Goal: Information Seeking & Learning: Learn about a topic

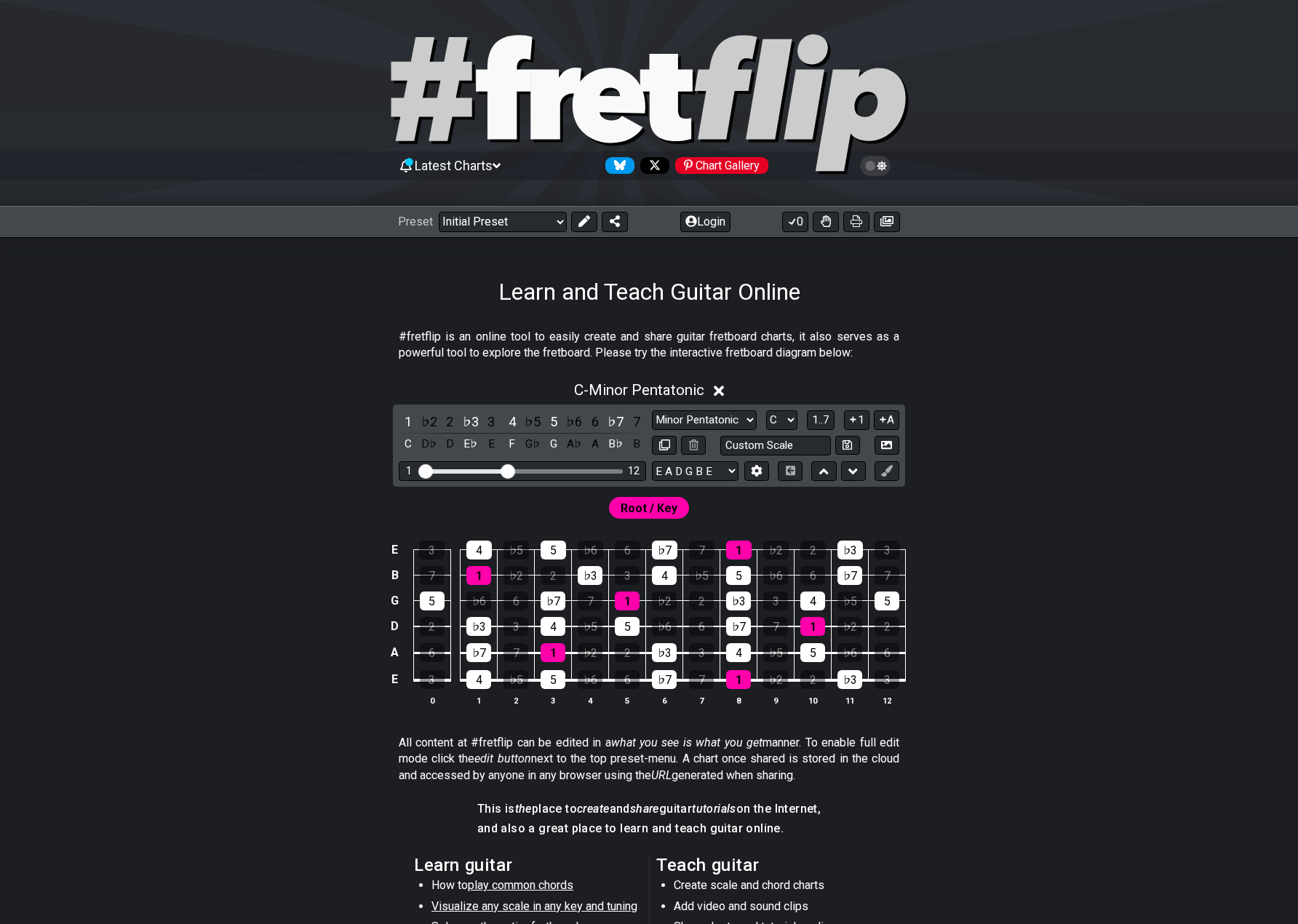
click at [672, 510] on span "Root / Key" at bounding box center [649, 508] width 56 height 21
click at [744, 680] on div "1" at bounding box center [738, 678] width 25 height 18
click at [730, 686] on div "1" at bounding box center [738, 678] width 25 height 18
click at [701, 419] on select "Minor Pentatonic Click to edit Minor Pentatonic Major Pentatonic Minor Blues Ma…" at bounding box center [704, 420] width 105 height 19
click at [652, 410] on select "Minor Pentatonic Click to edit Minor Pentatonic Major Pentatonic Minor Blues Ma…" at bounding box center [704, 420] width 105 height 19
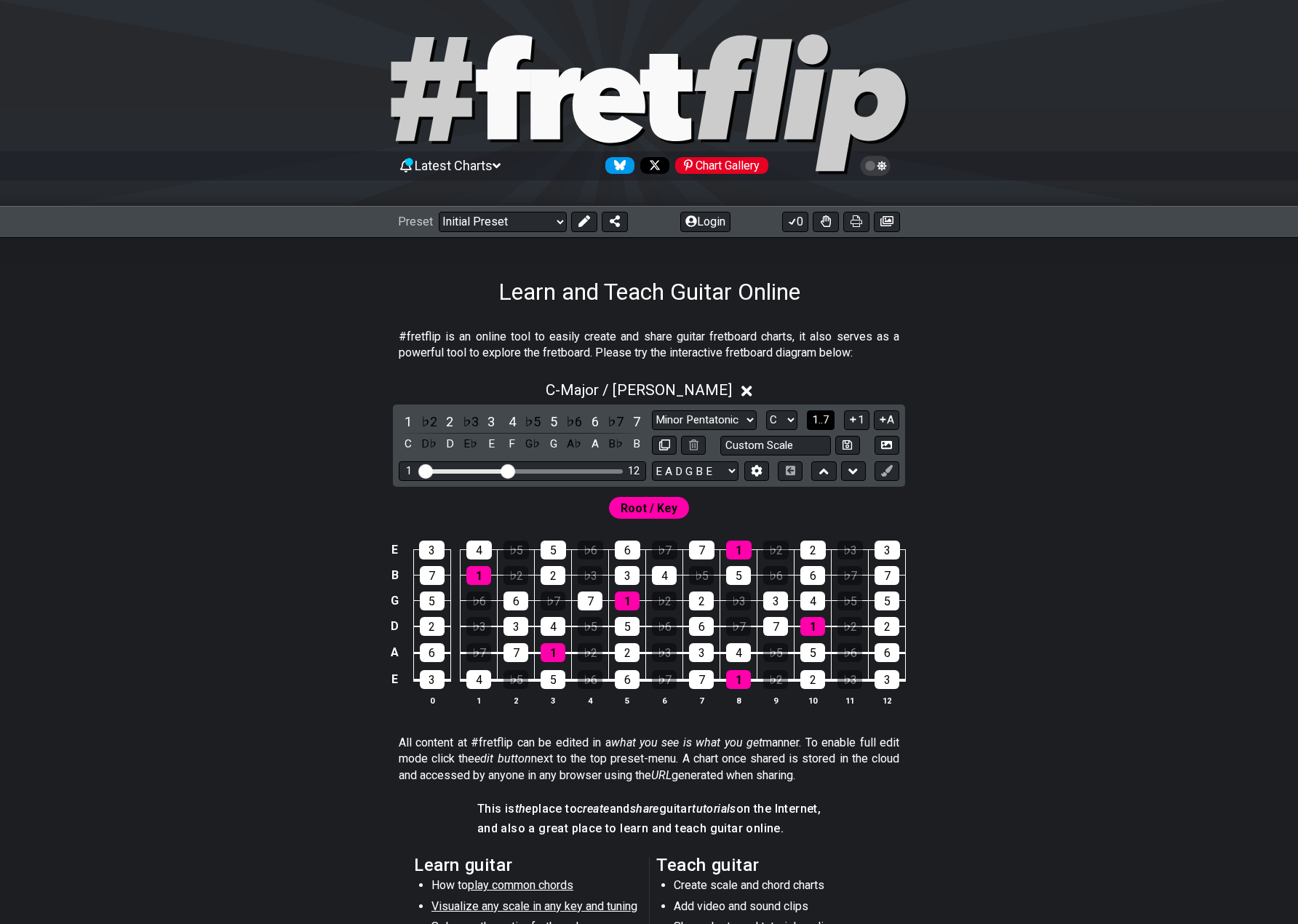
click at [815, 414] on span "1..7" at bounding box center [820, 420] width 18 height 13
click at [825, 422] on span "..." at bounding box center [820, 420] width 6 height 13
drag, startPoint x: 505, startPoint y: 470, endPoint x: 423, endPoint y: 468, distance: 82.0
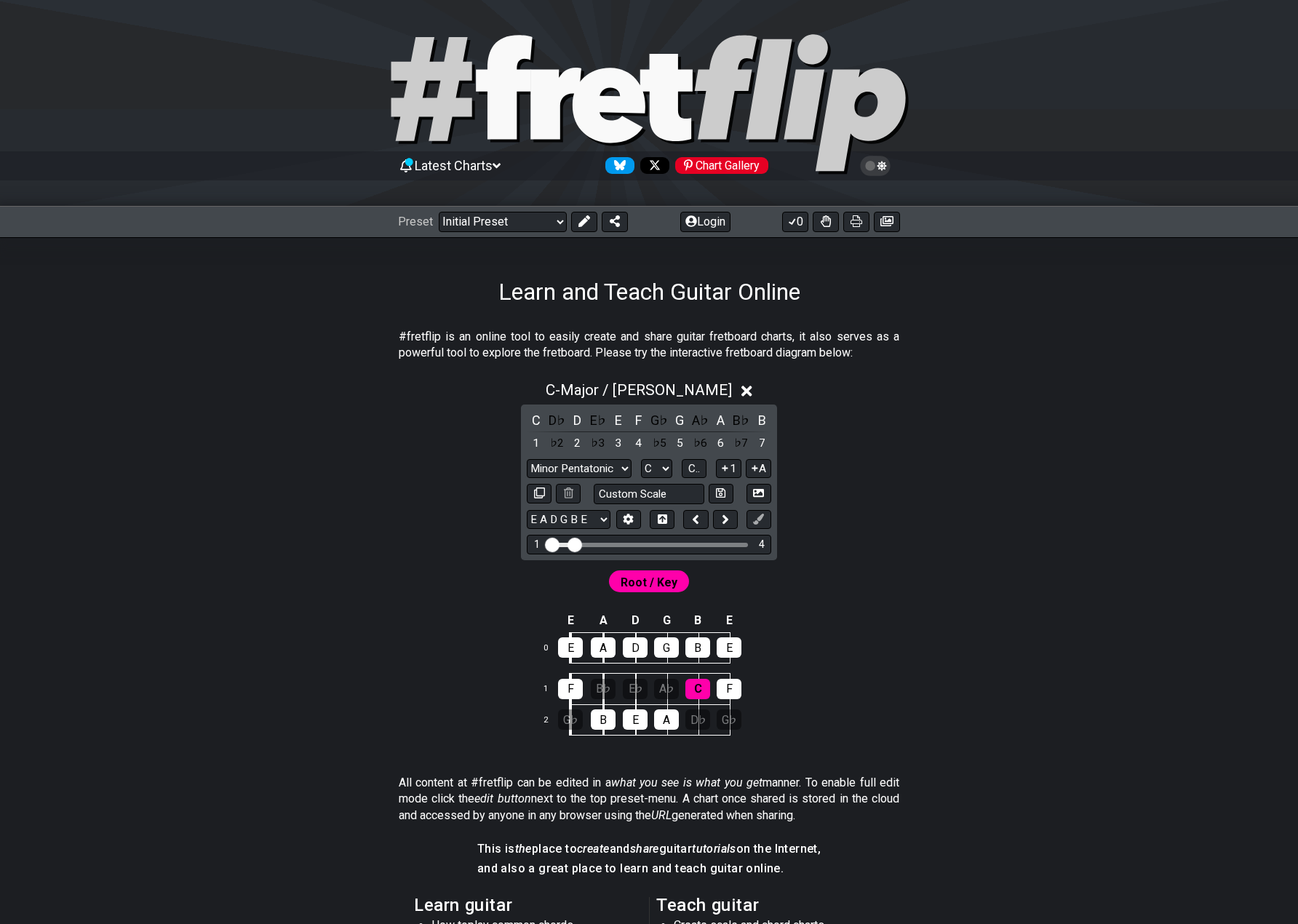
drag, startPoint x: 559, startPoint y: 541, endPoint x: 576, endPoint y: 539, distance: 17.1
click at [576, 543] on input "Visible fret range" at bounding box center [649, 543] width 207 height 0
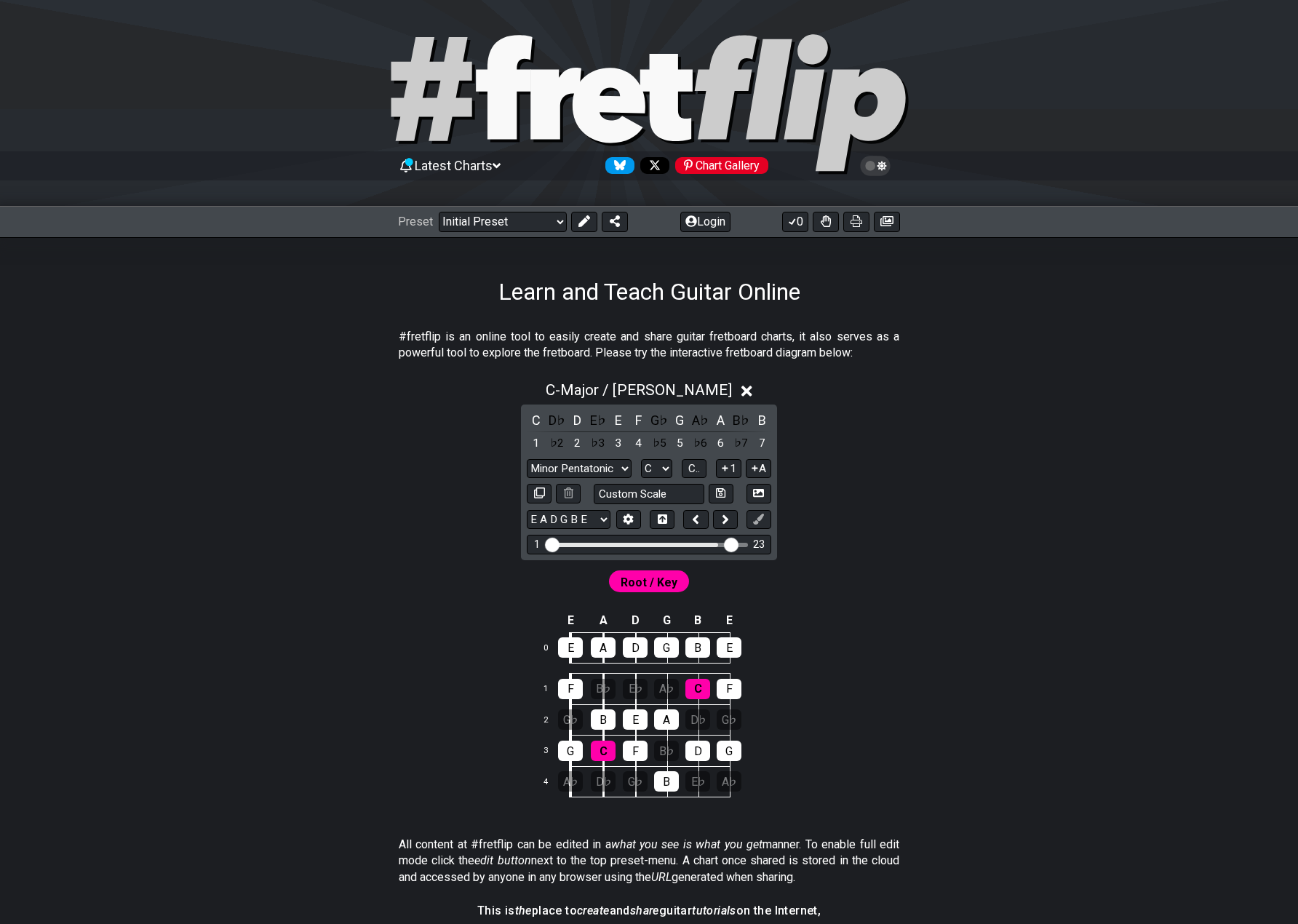
drag, startPoint x: 576, startPoint y: 540, endPoint x: 733, endPoint y: 536, distance: 157.1
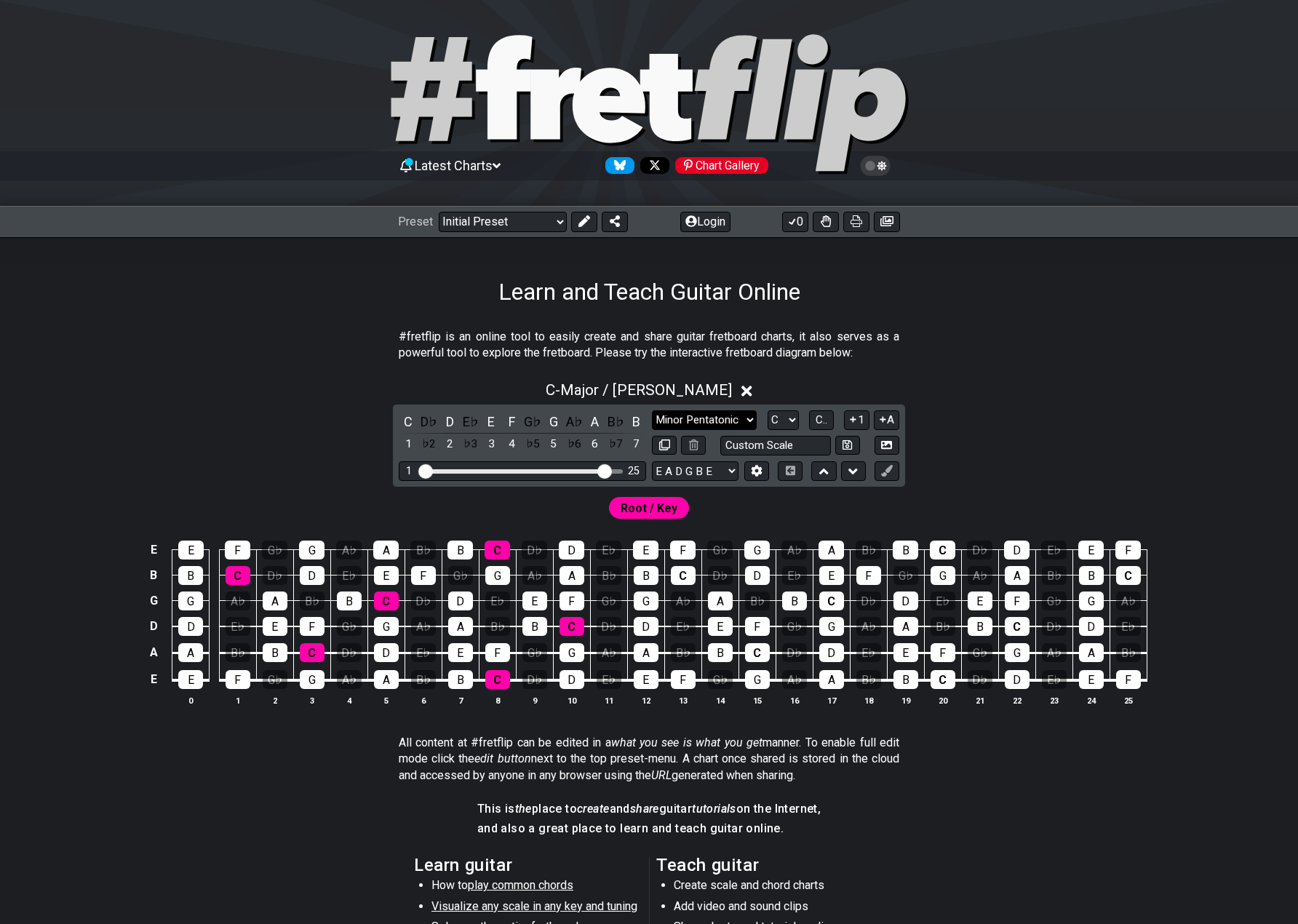
click at [711, 429] on select "Minor Pentatonic Click to edit Minor Pentatonic Major Pentatonic Minor Blues Ma…" at bounding box center [704, 420] width 105 height 19
select select "Major"
click at [652, 410] on select "Minor Pentatonic Click to edit Minor Pentatonic Major Pentatonic Minor Blues Ma…" at bounding box center [704, 420] width 105 height 19
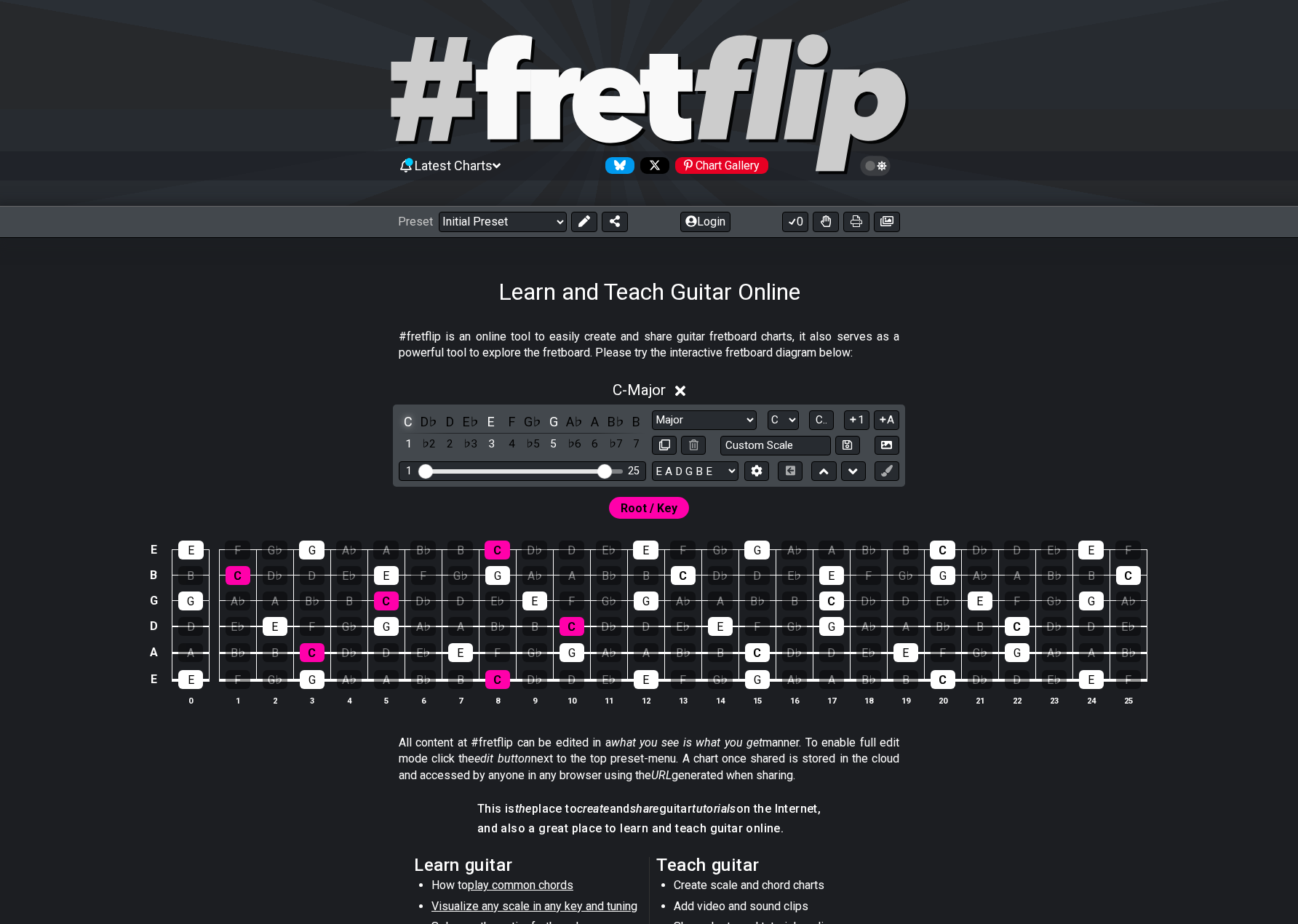
click at [414, 422] on div "C" at bounding box center [407, 422] width 18 height 19
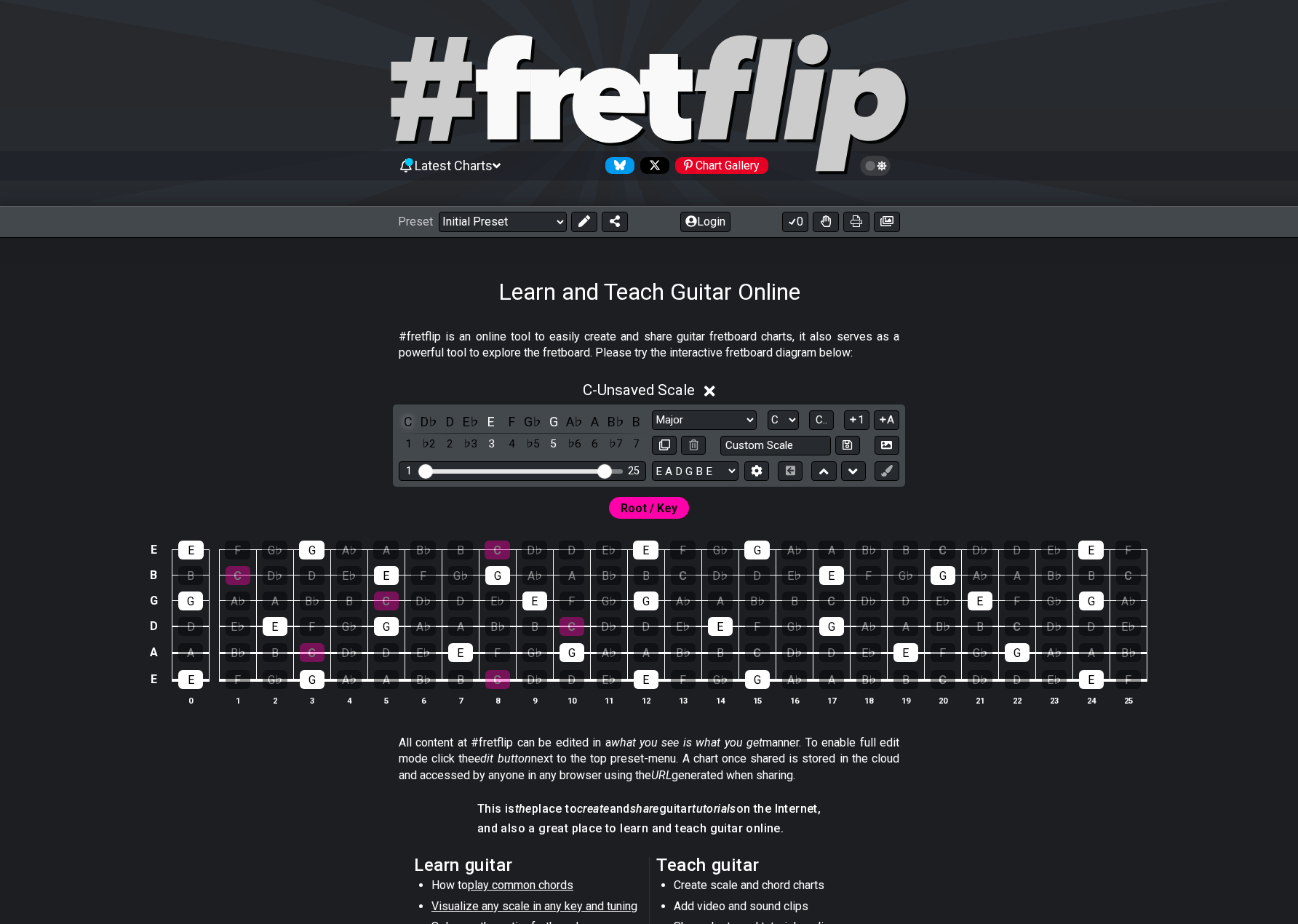
click at [413, 422] on div "C" at bounding box center [407, 422] width 18 height 19
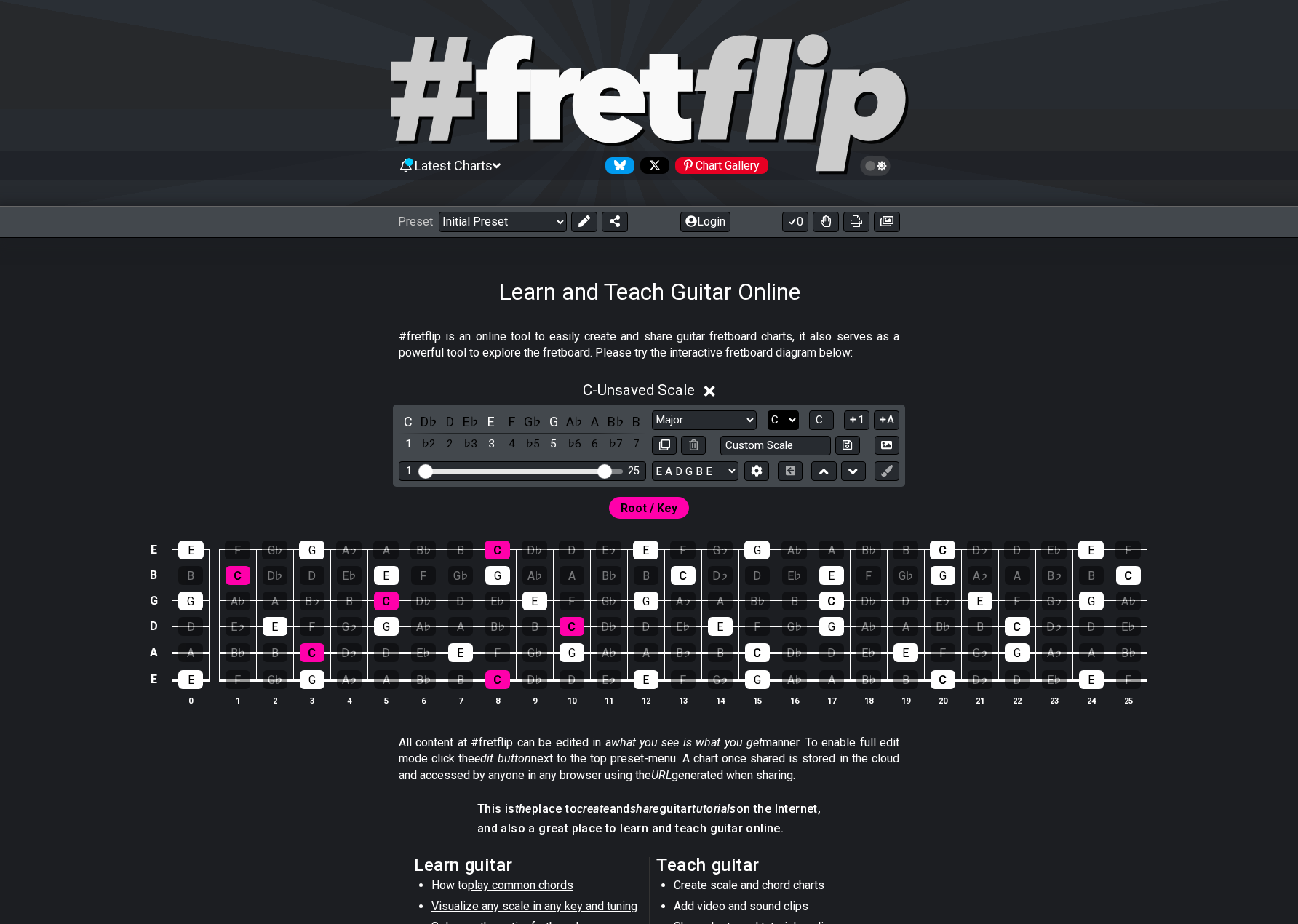
click at [778, 424] on select "A♭ A A♯ B♭ B C C♯ D♭ D D♯ E♭ E F F♯ G♭ G G♯" at bounding box center [783, 420] width 32 height 19
click at [818, 421] on span "C.." at bounding box center [821, 420] width 11 height 13
click at [831, 421] on button "1..7" at bounding box center [820, 420] width 27 height 19
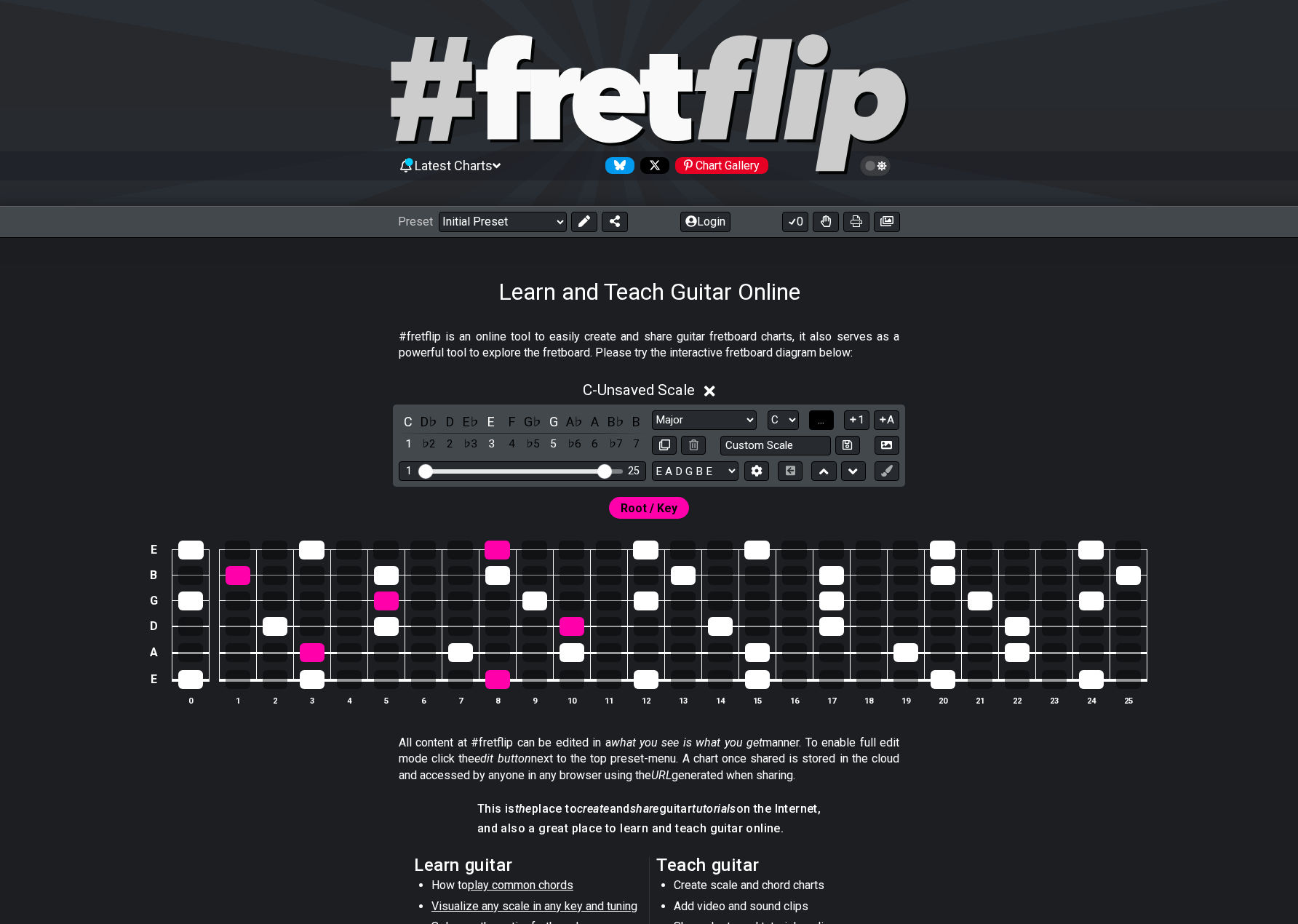
click at [827, 423] on button "..." at bounding box center [821, 420] width 25 height 19
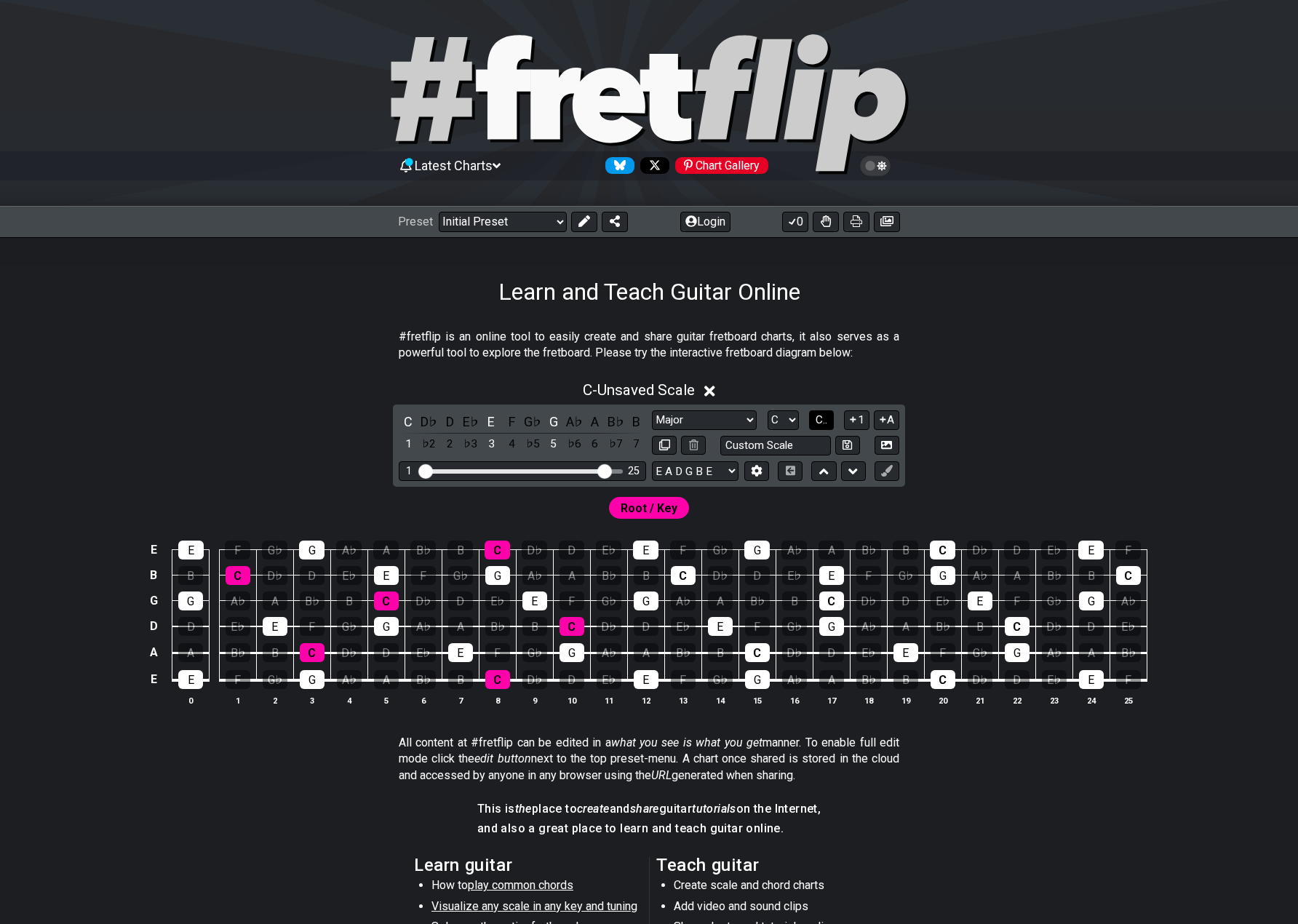
click at [827, 423] on span "C.." at bounding box center [821, 420] width 11 height 13
click at [826, 423] on span "1..7" at bounding box center [820, 420] width 18 height 13
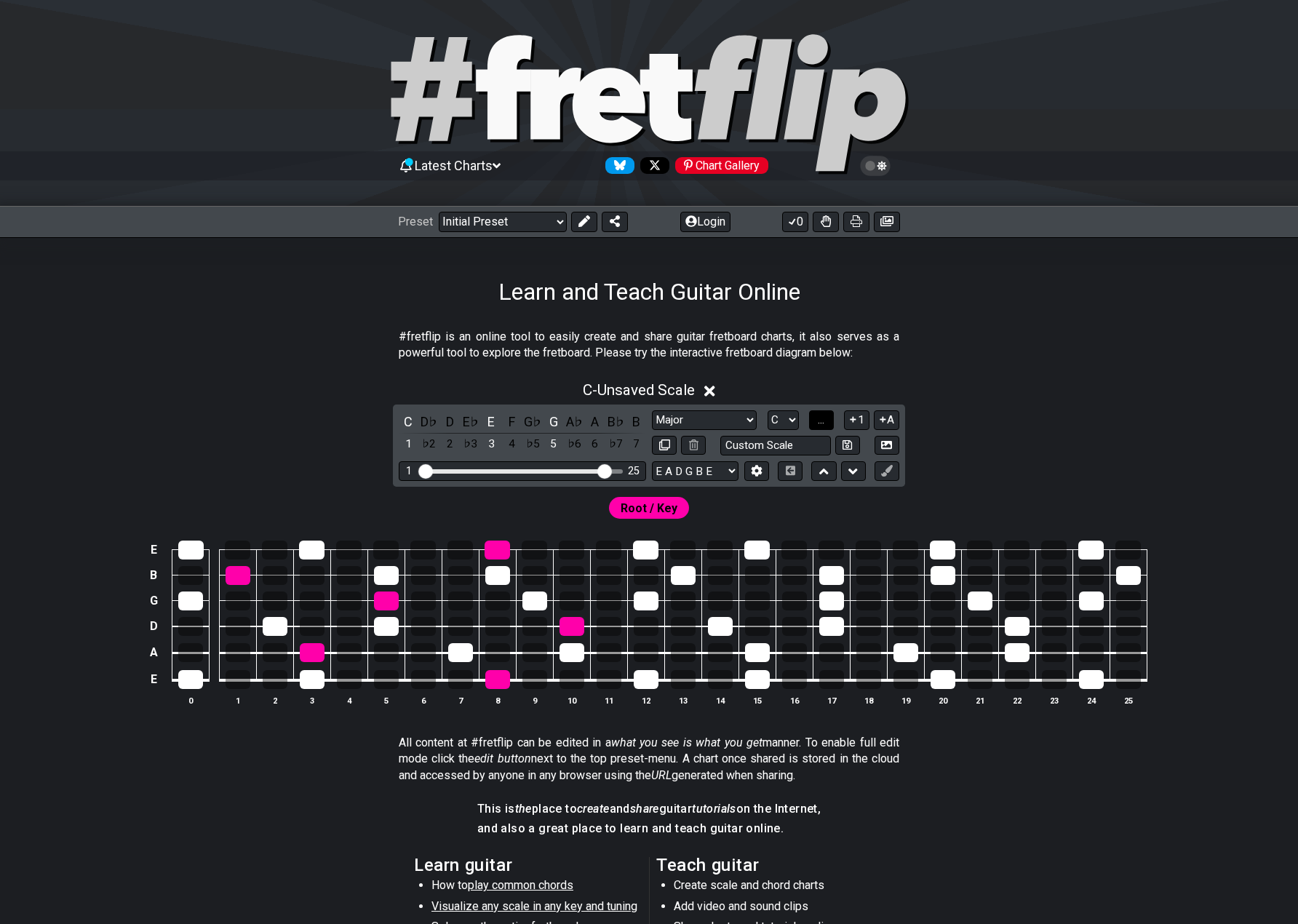
click at [826, 423] on button "..." at bounding box center [821, 420] width 25 height 19
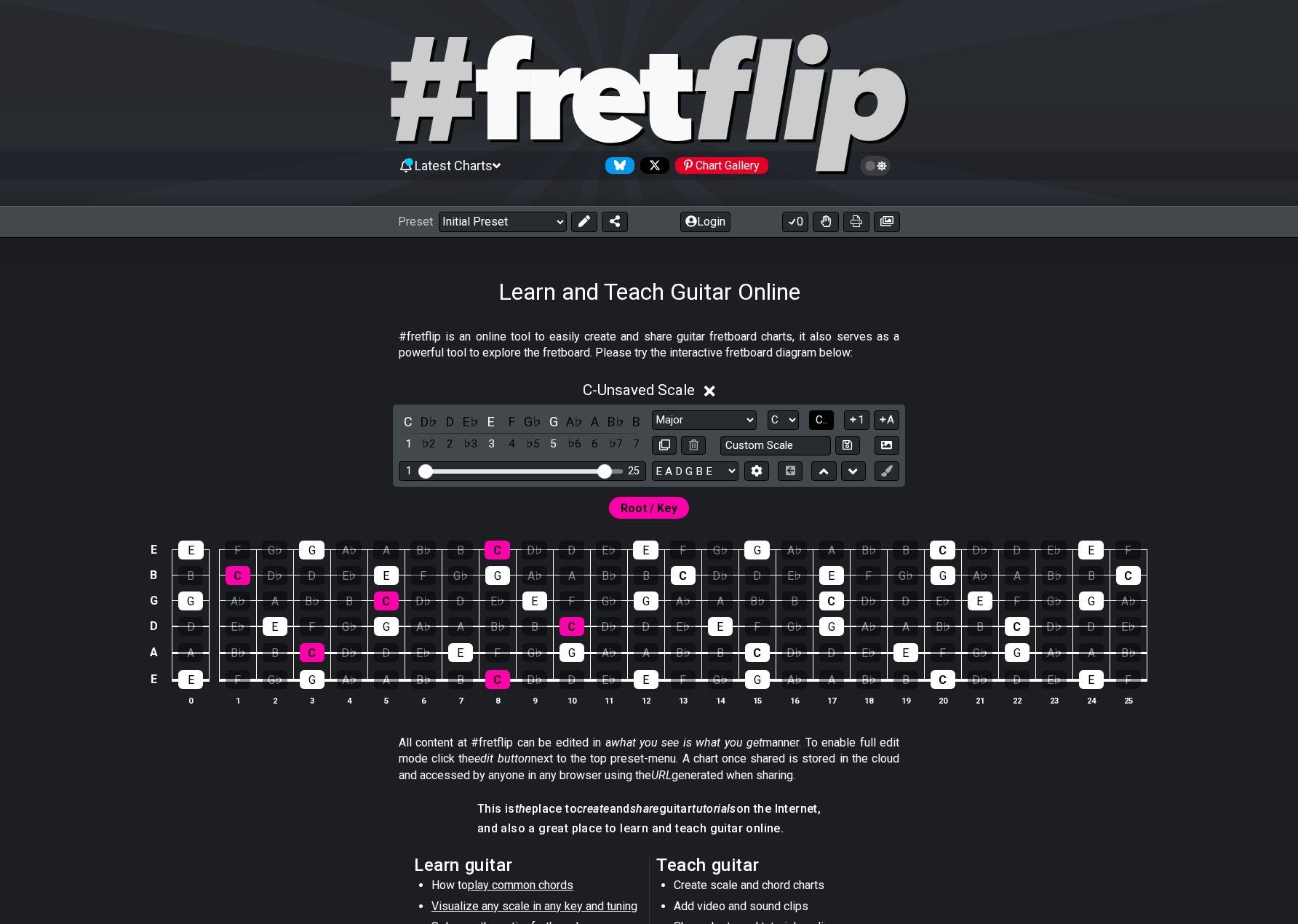
click at [826, 423] on span "C.." at bounding box center [821, 420] width 11 height 13
click at [826, 426] on span "1..7" at bounding box center [820, 420] width 18 height 13
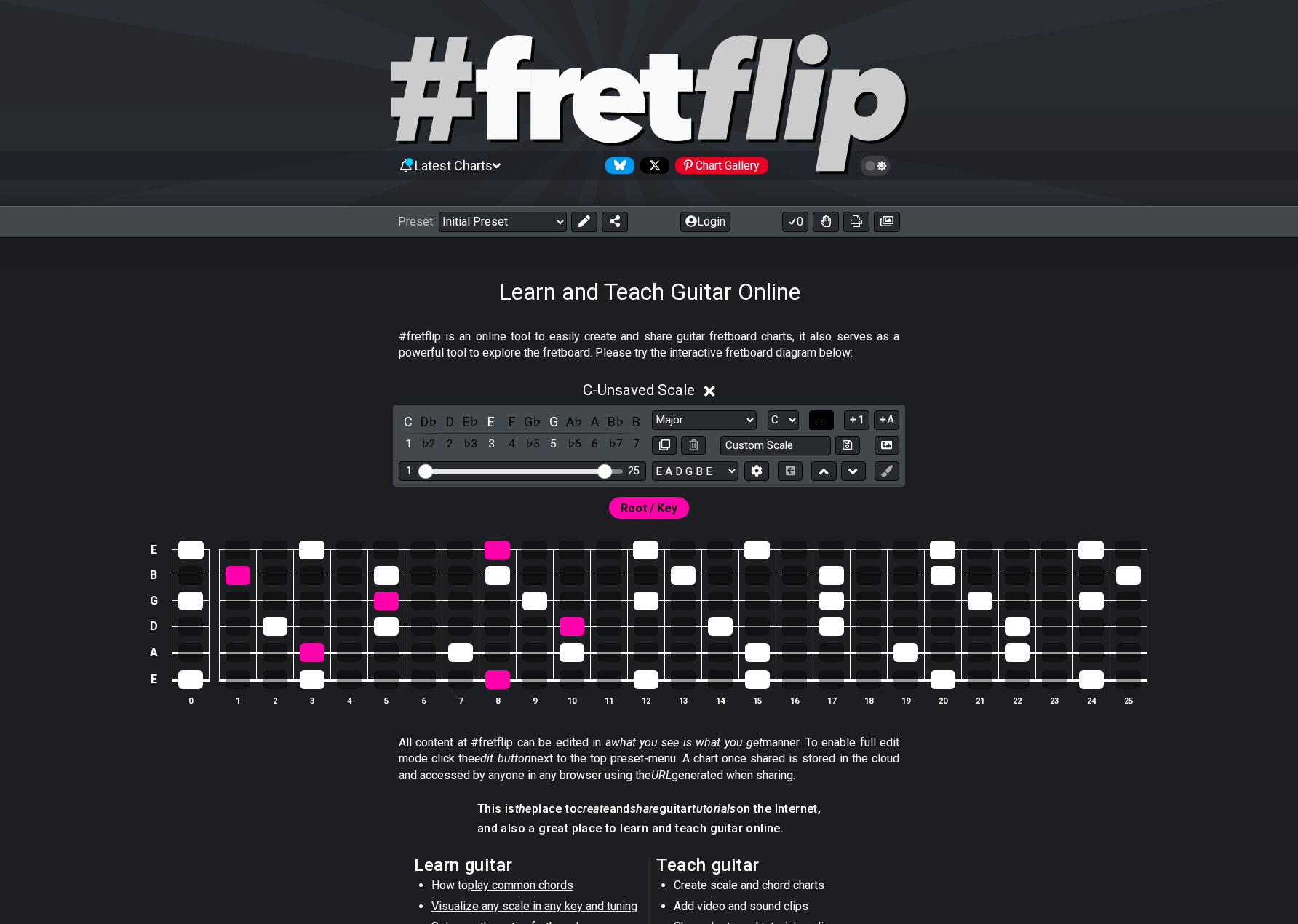
click at [826, 426] on button "..." at bounding box center [821, 420] width 25 height 19
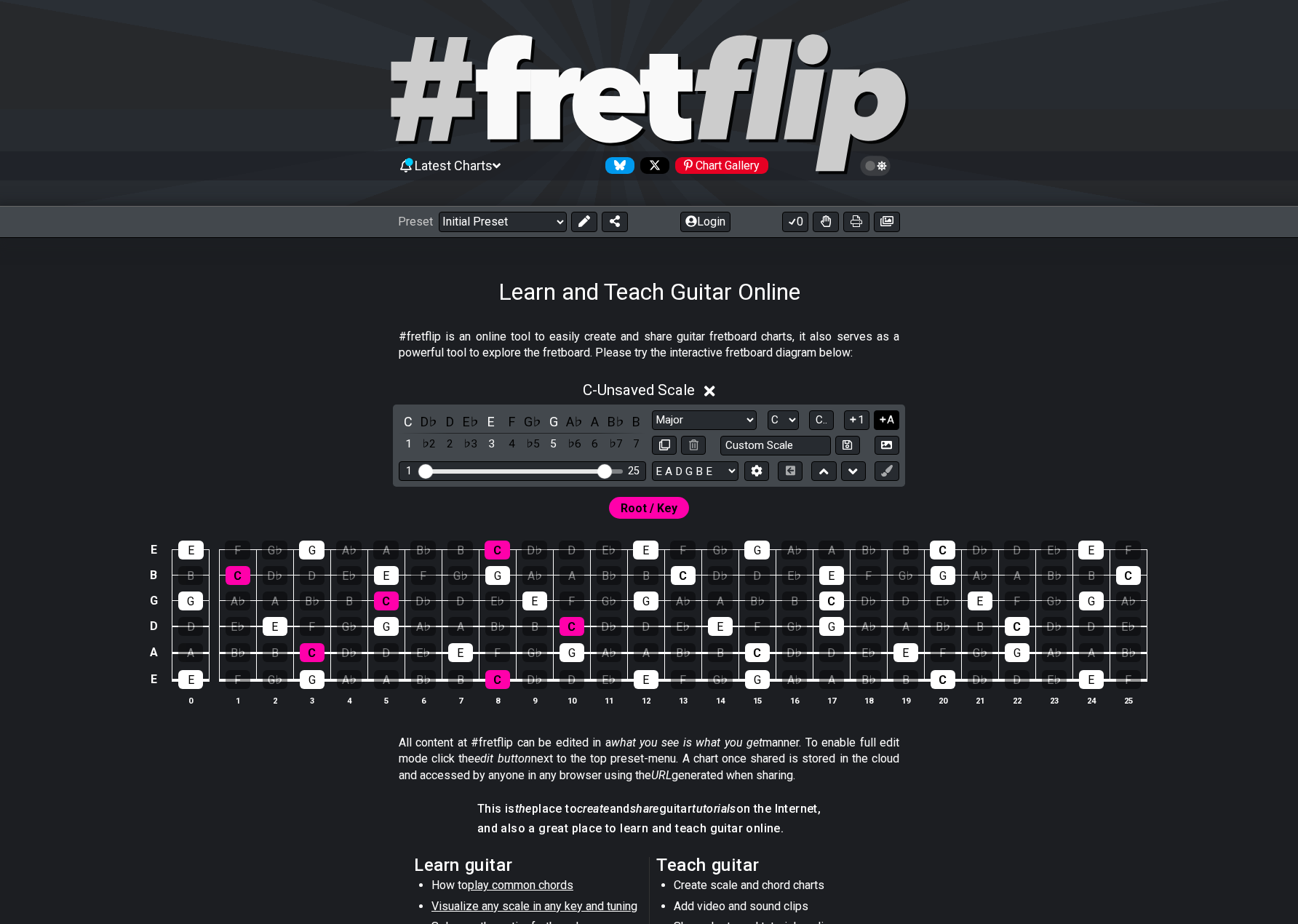
click at [884, 422] on icon at bounding box center [883, 419] width 14 height 11
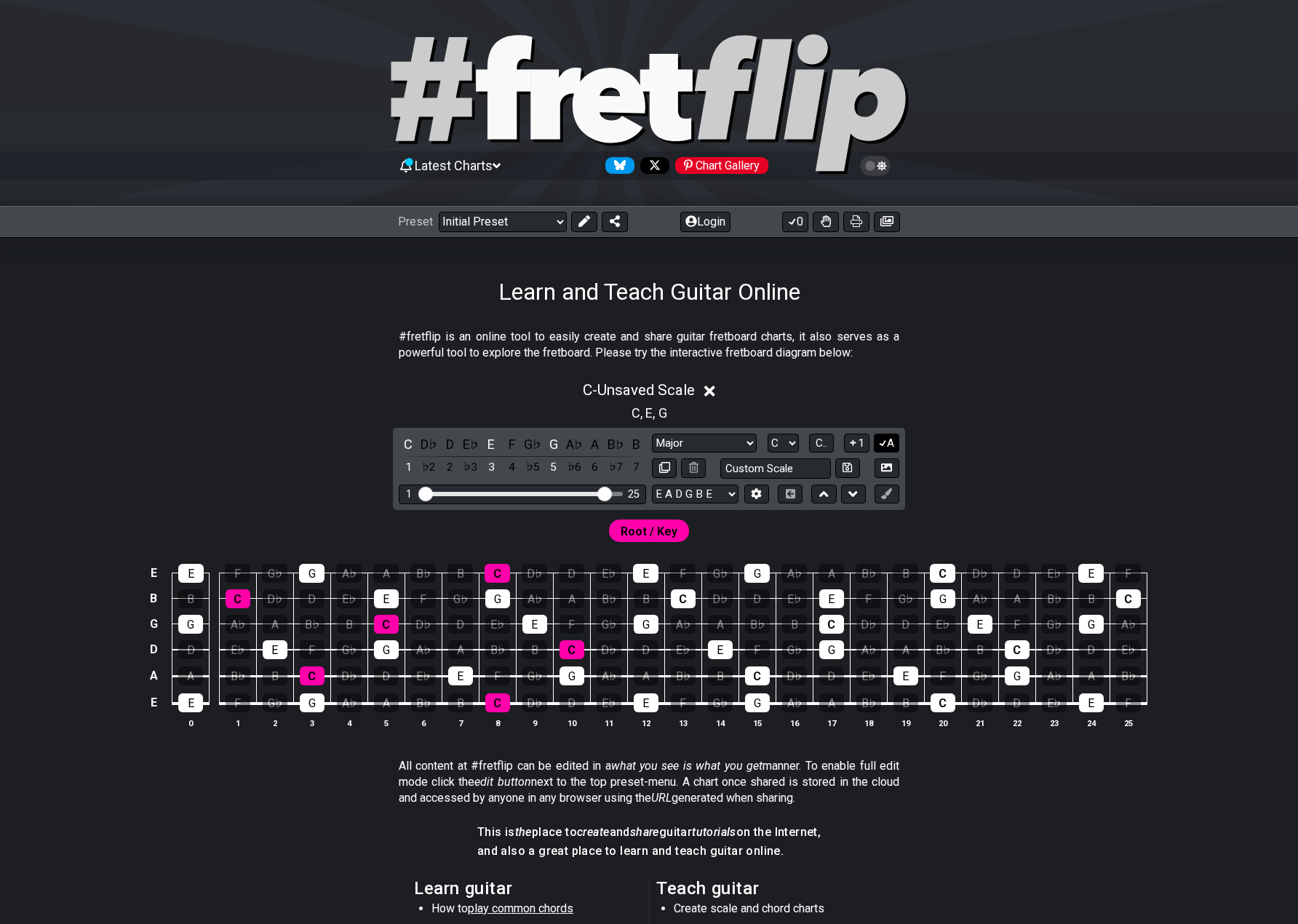
click at [887, 443] on button "A" at bounding box center [886, 444] width 26 height 19
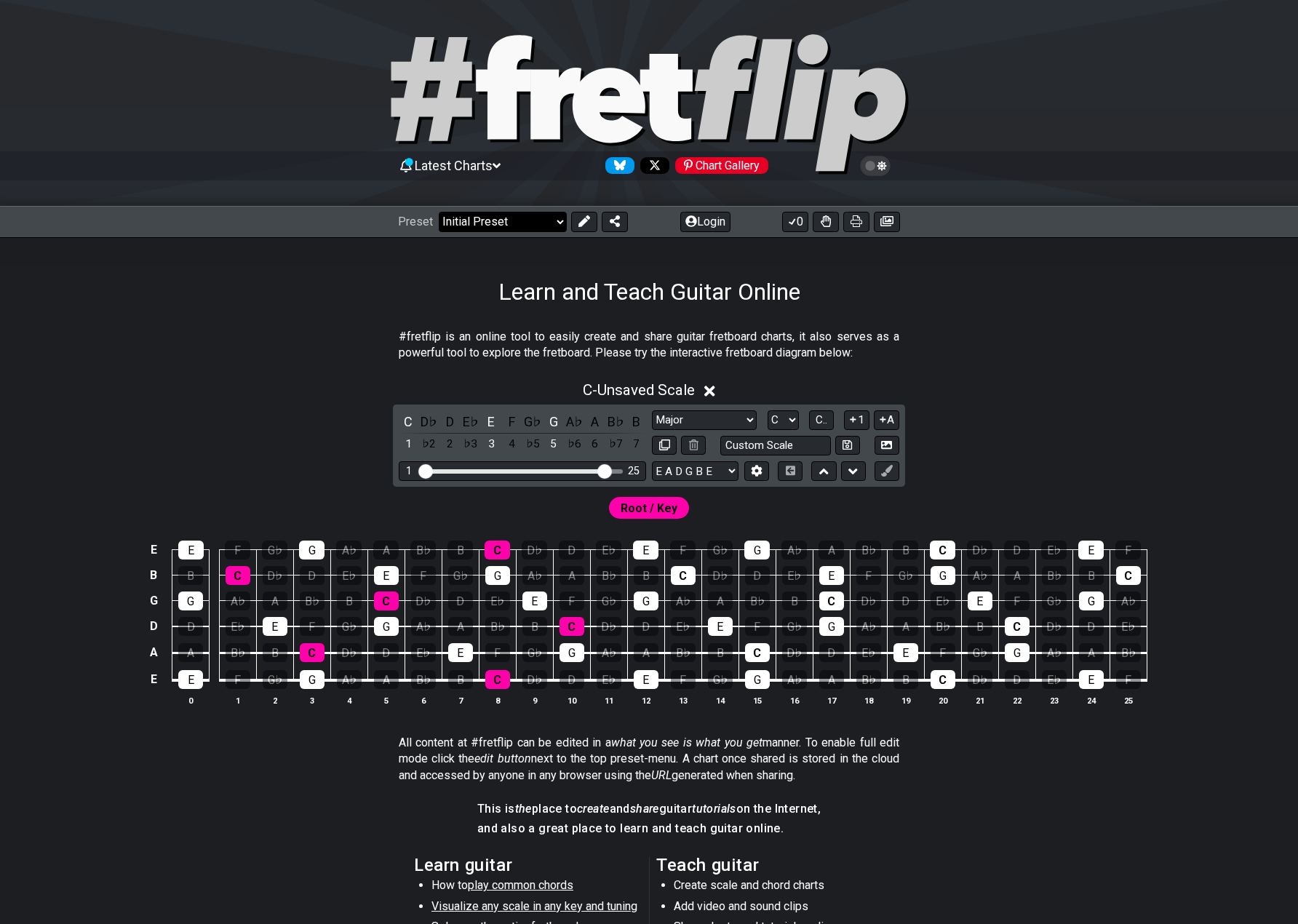
click at [547, 224] on select "Welcome to #fretflip! Initial Preset Custom Preset Minor Pentatonic Major Penta…" at bounding box center [502, 222] width 128 height 20
click at [438, 212] on select "Welcome to #fretflip! Initial Preset Custom Preset Minor Pentatonic Major Penta…" at bounding box center [502, 222] width 128 height 20
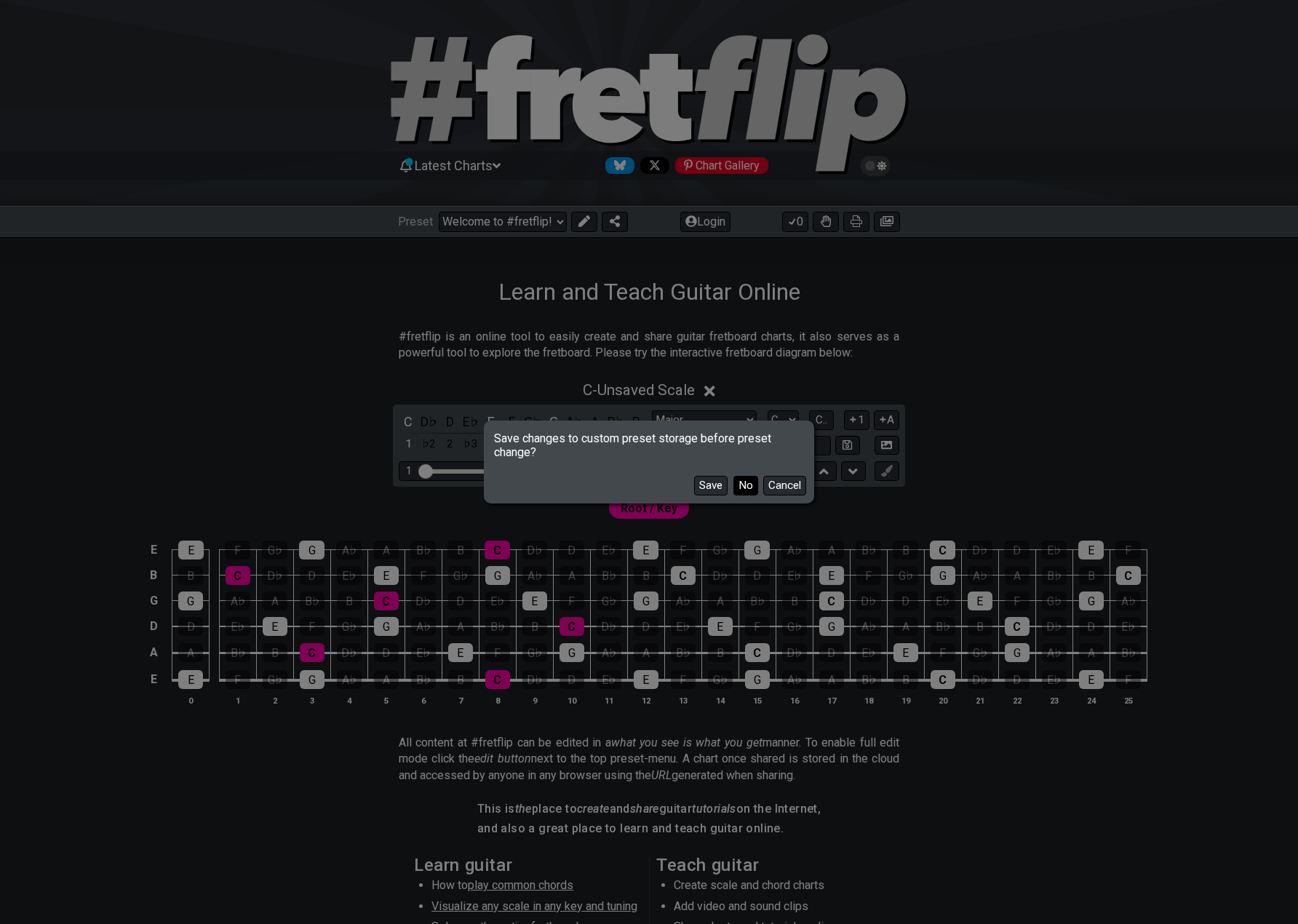
click at [749, 488] on button "No" at bounding box center [745, 486] width 25 height 19
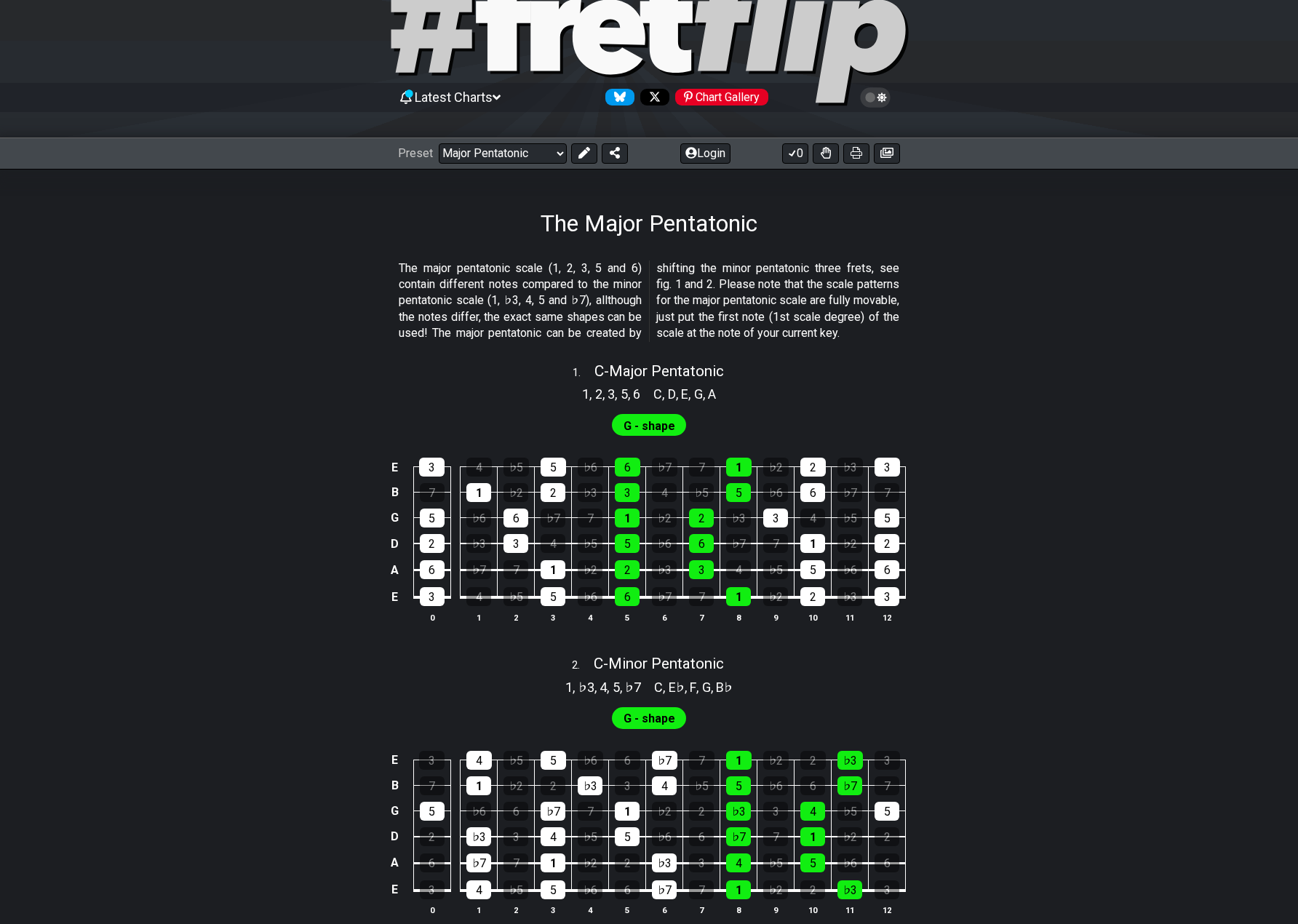
scroll to position [73, 0]
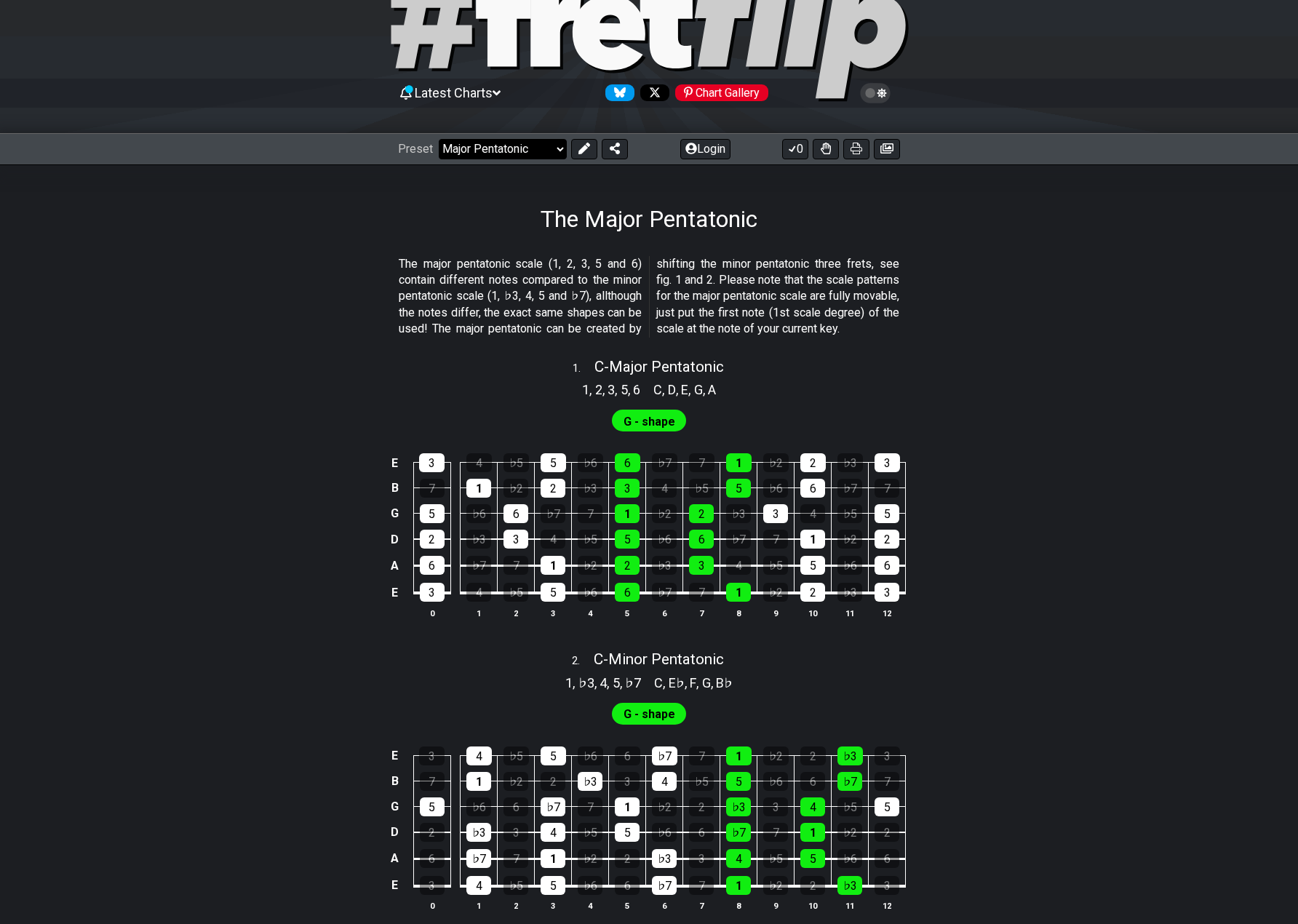
click at [504, 150] on select "Welcome to #fretflip! Initial Preset Custom Preset Minor Pentatonic Major Penta…" at bounding box center [502, 149] width 128 height 20
click at [438, 139] on select "Welcome to #fretflip! Initial Preset Custom Preset Minor Pentatonic Major Penta…" at bounding box center [502, 149] width 128 height 20
select select "/guitar-scales"
select select "C"
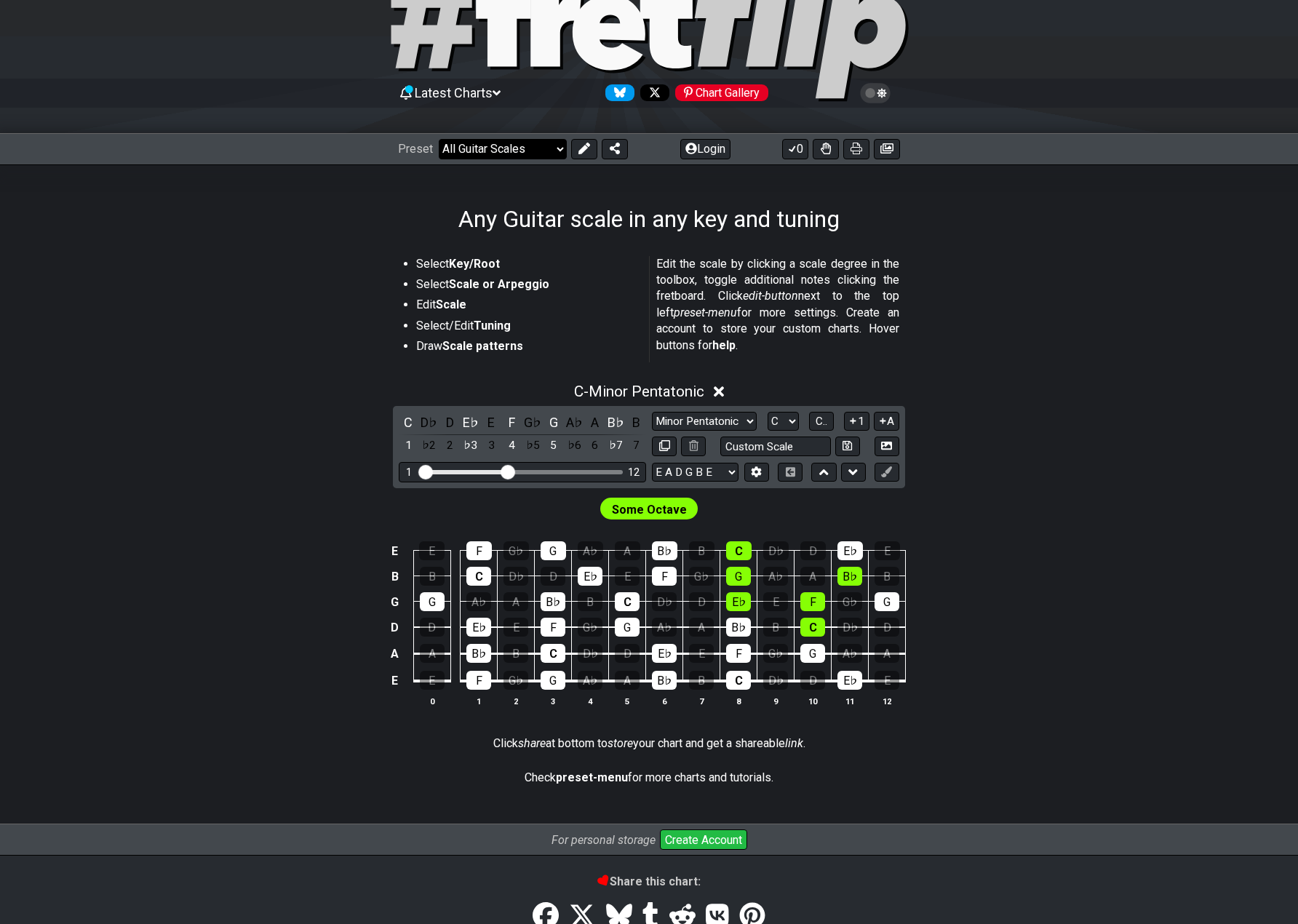
click at [545, 153] on select "Welcome to #fretflip! Initial Preset Custom Preset Minor Pentatonic Major Penta…" at bounding box center [502, 149] width 128 height 20
click at [438, 139] on select "Welcome to #fretflip! Initial Preset Custom Preset Minor Pentatonic Major Penta…" at bounding box center [502, 149] width 128 height 20
select select "/welcome"
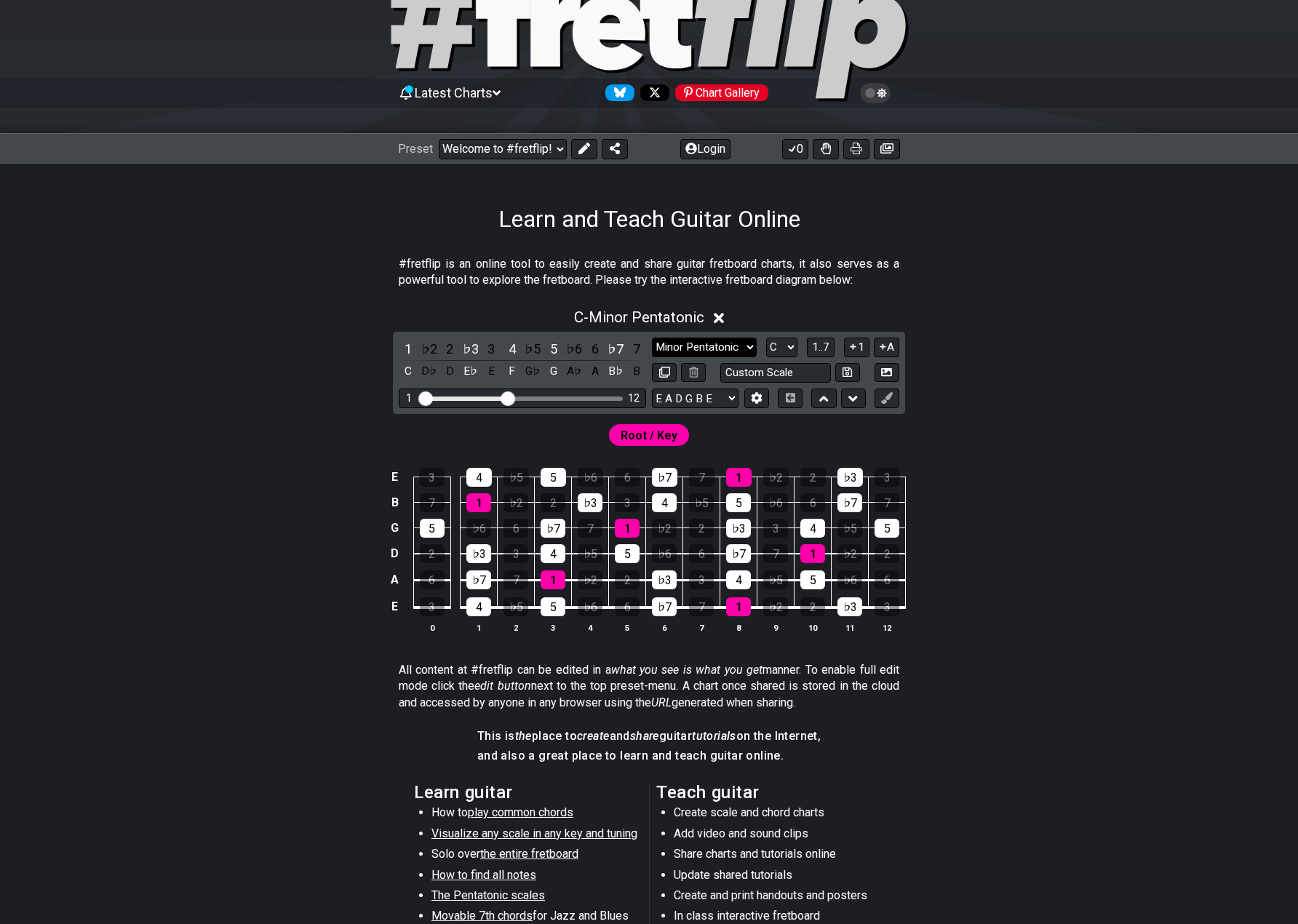
click at [726, 340] on select "Minor Pentatonic Click to edit Minor Pentatonic Major Pentatonic Minor Blues Ma…" at bounding box center [704, 348] width 105 height 19
click at [1068, 498] on div "E 3 4 ♭5 5 ♭6 6 ♭7 7 1 ♭2 2 ♭3 3 B 7 1 ♭2 2 ♭3 3 4 ♭5 5 ♭6 6 ♭7 7 G 5 ♭6 6 ♭7 7…" at bounding box center [649, 551] width 1135 height 204
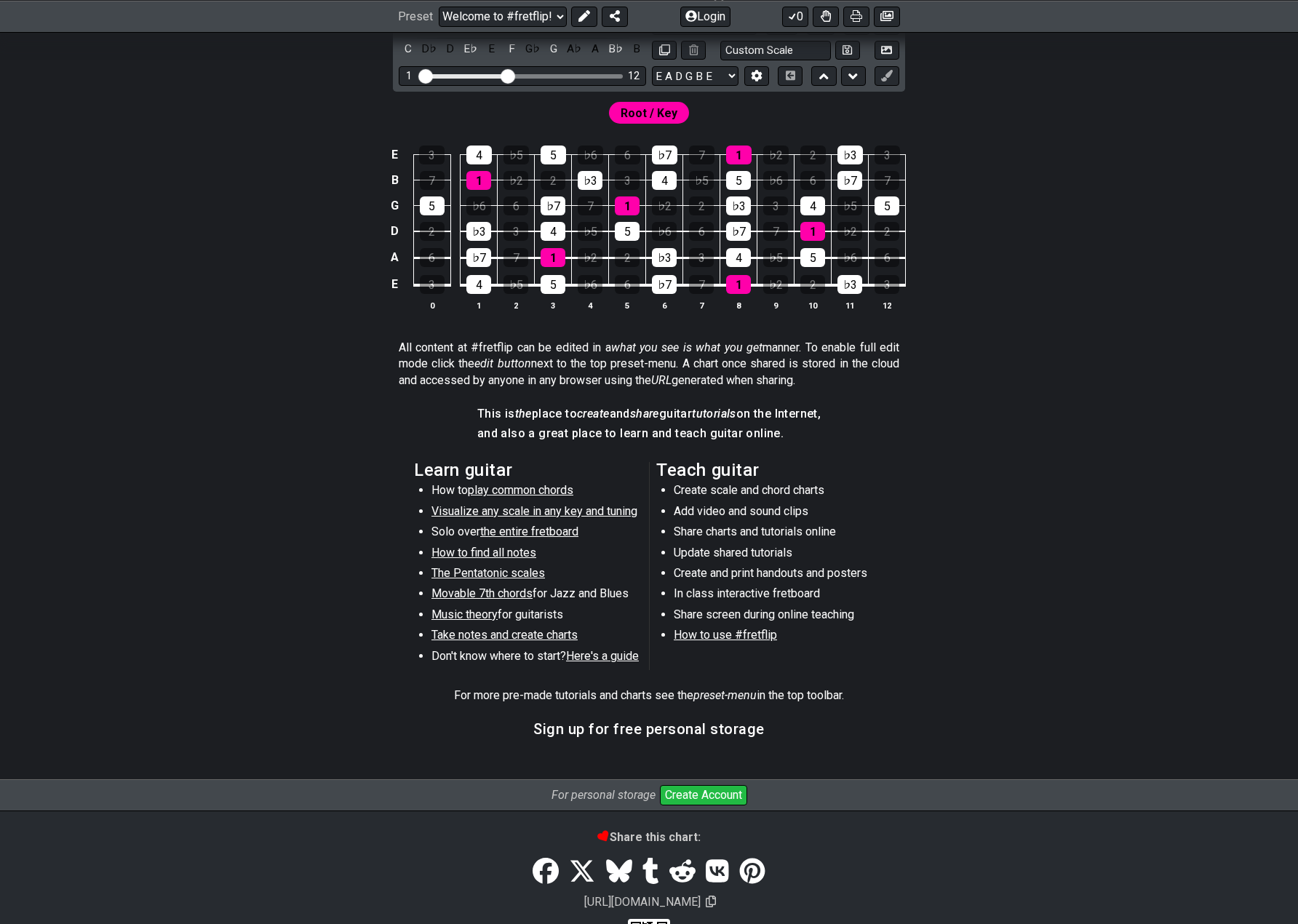
scroll to position [436, 0]
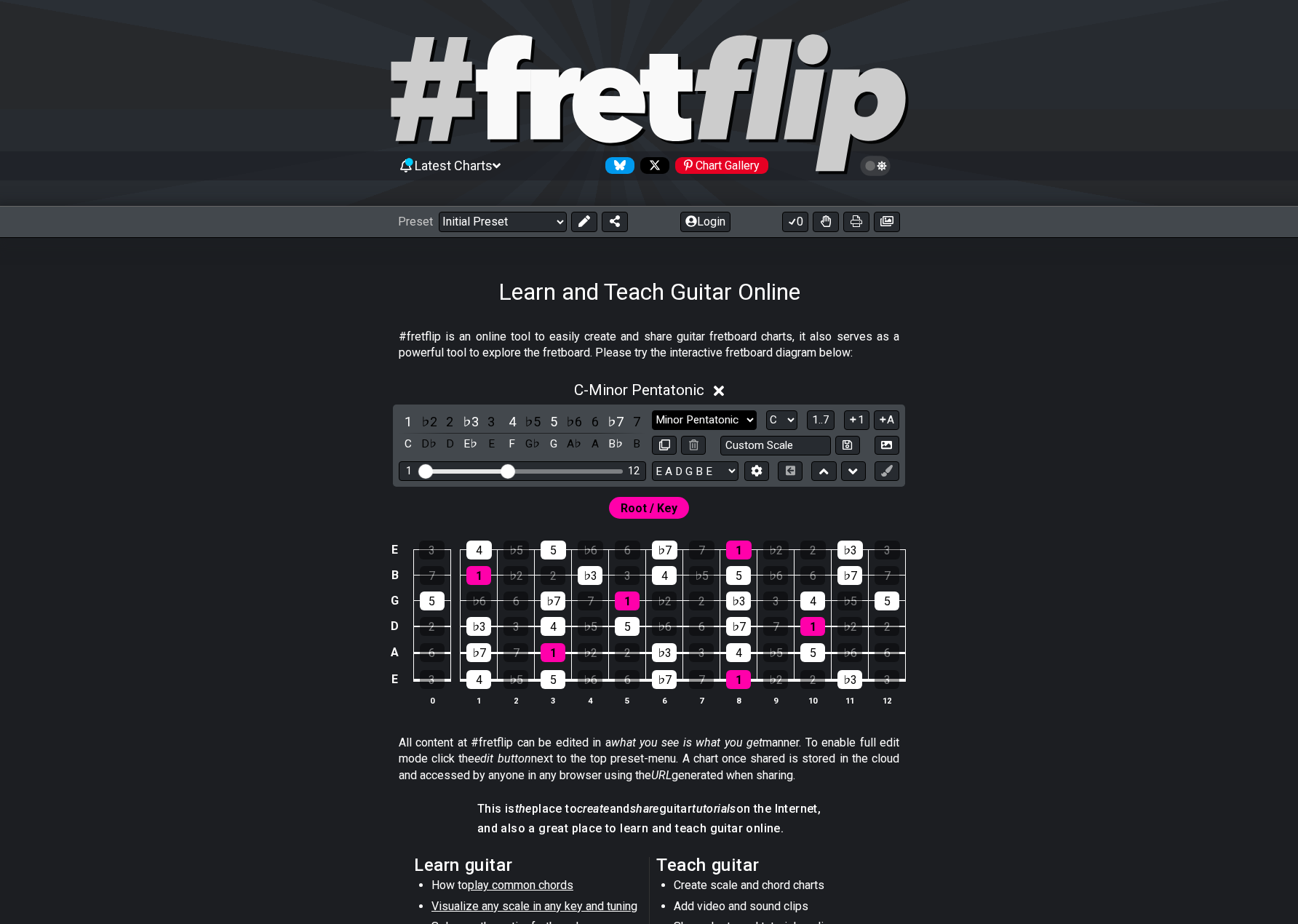
click at [711, 417] on select "Minor Pentatonic Click to edit Minor Pentatonic Major Pentatonic Minor Blues Ma…" at bounding box center [704, 420] width 105 height 19
click at [713, 417] on select "Minor Pentatonic Click to edit Minor Pentatonic Major Pentatonic Minor Blues Ma…" at bounding box center [704, 420] width 105 height 19
